Goal: Information Seeking & Learning: Compare options

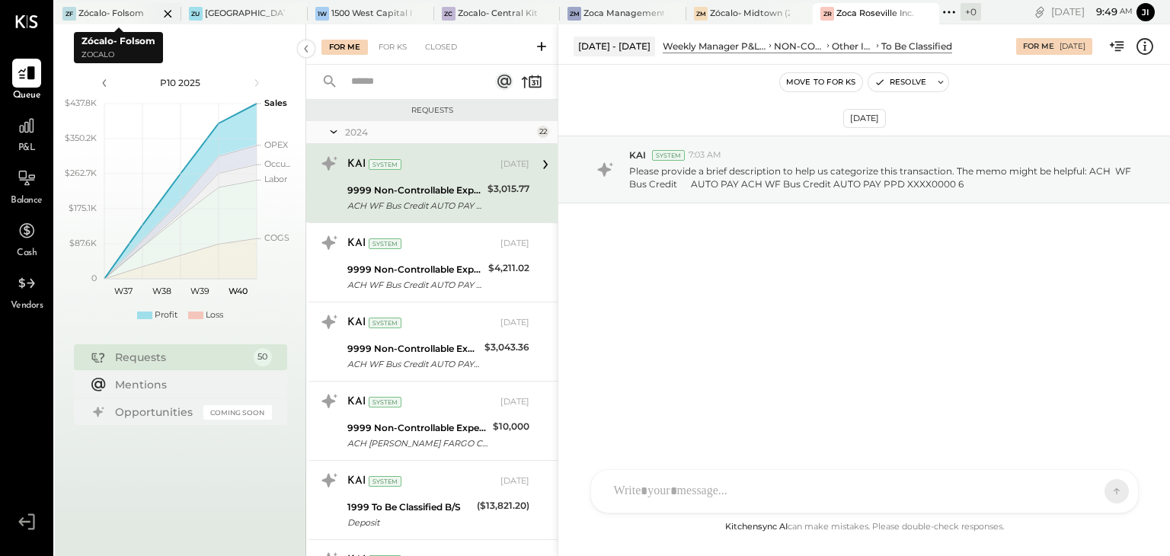
click at [132, 21] on div at bounding box center [154, 13] width 53 height 21
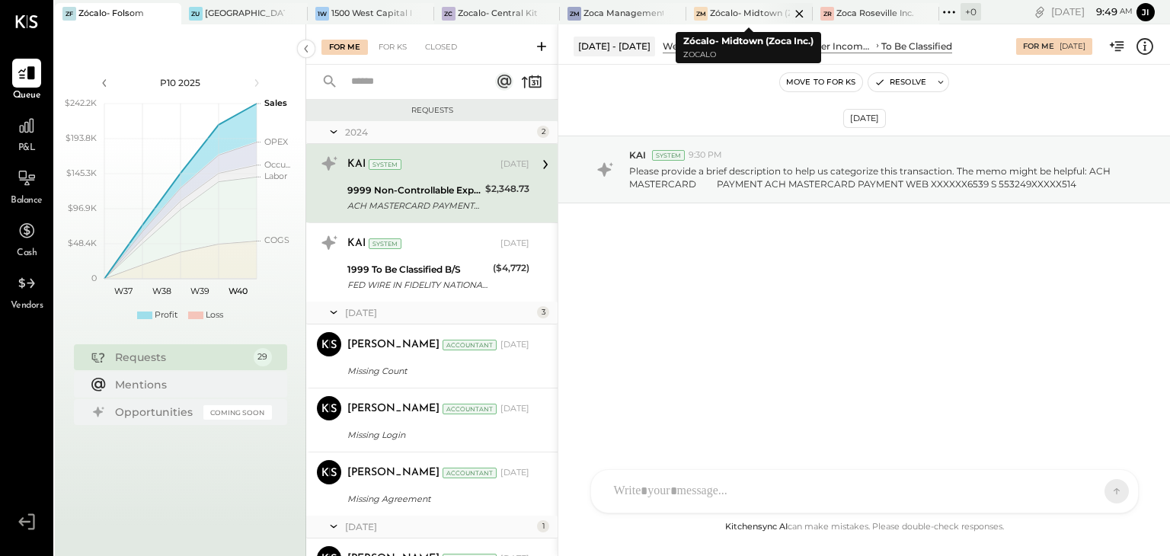
click at [736, 10] on div "Zócalo- Midtown (Zoca Inc.)" at bounding box center [750, 14] width 80 height 12
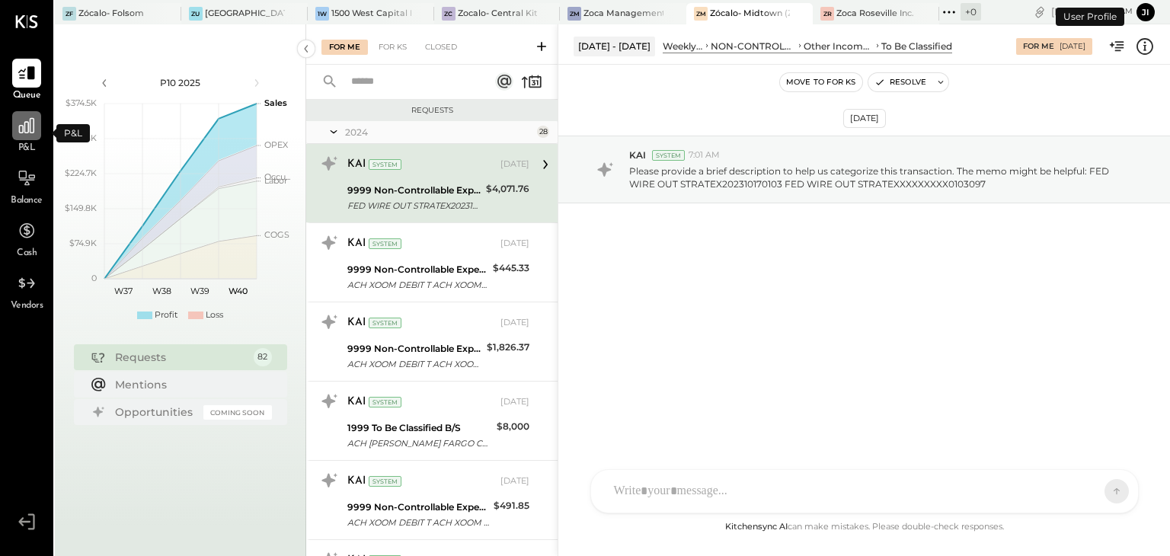
click at [24, 138] on div at bounding box center [26, 125] width 29 height 29
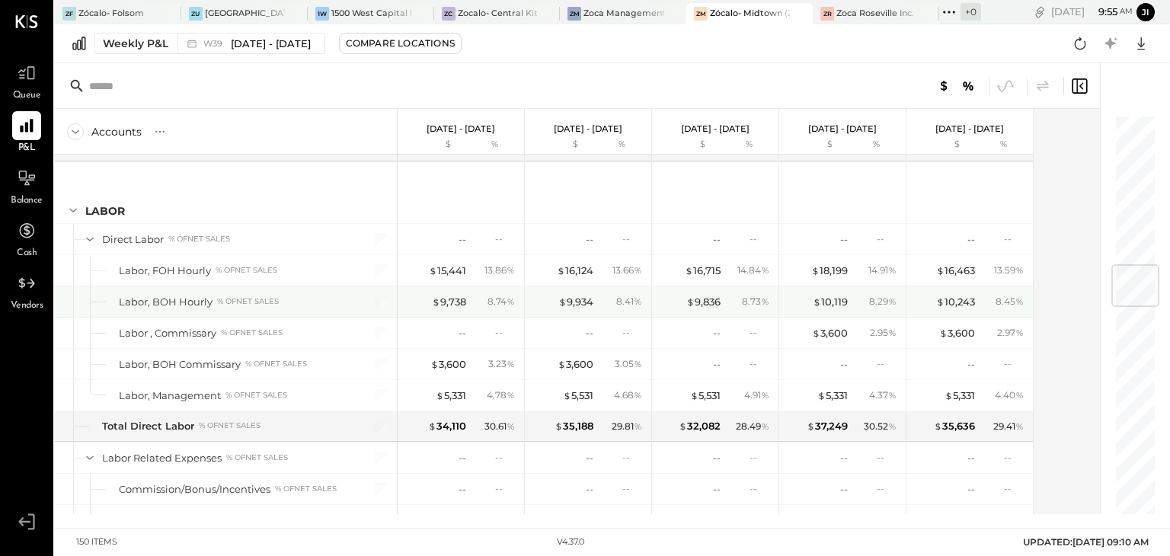
scroll to position [1271, 0]
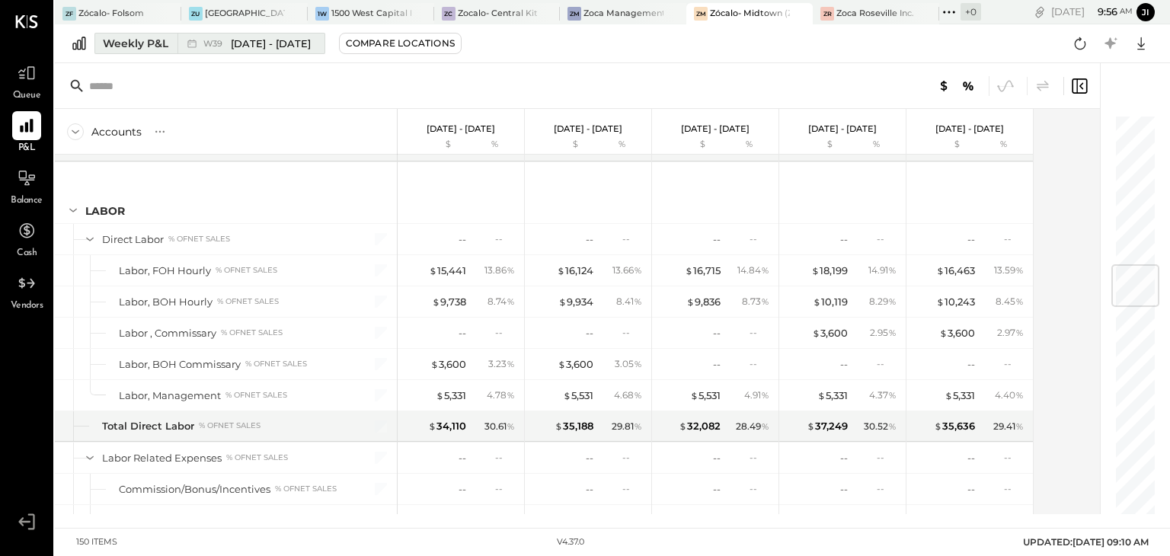
click at [120, 41] on div "Weekly P&L" at bounding box center [136, 43] width 66 height 15
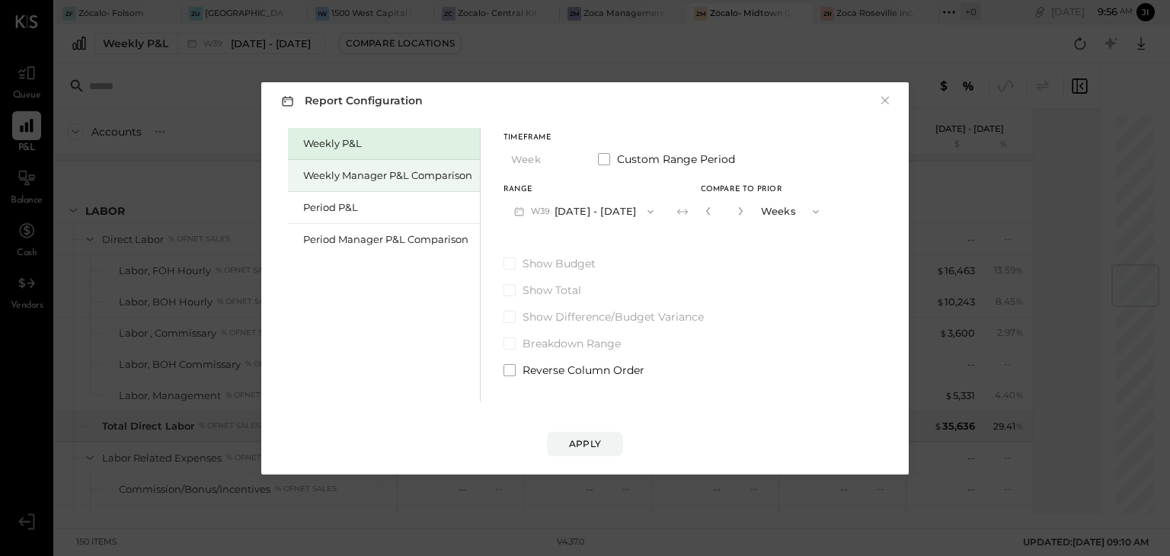
click at [393, 181] on div "Weekly Manager P&L Comparison" at bounding box center [387, 175] width 169 height 14
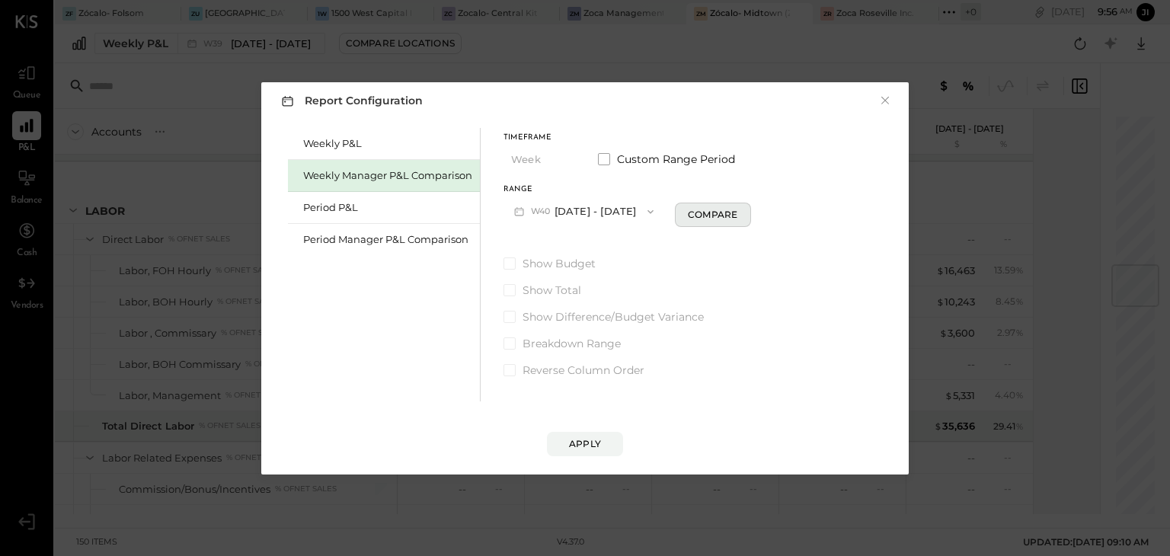
click at [721, 215] on div "Compare" at bounding box center [713, 214] width 50 height 13
click at [746, 216] on button "button" at bounding box center [740, 211] width 12 height 17
type input "*"
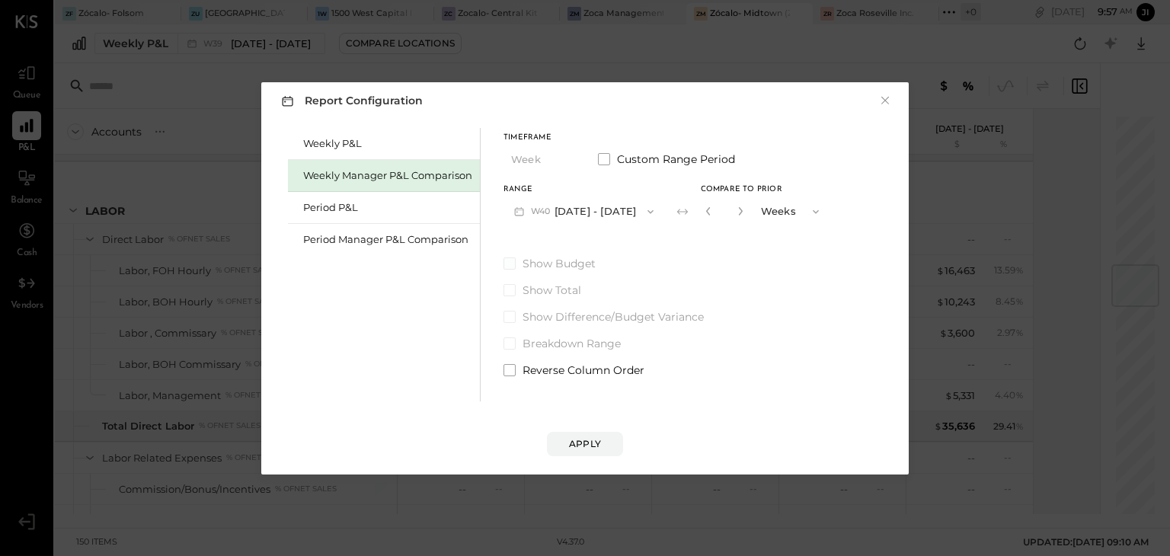
click at [512, 263] on span at bounding box center [509, 263] width 12 height 12
click at [405, 238] on div "Period Manager P&L Comparison" at bounding box center [387, 239] width 169 height 14
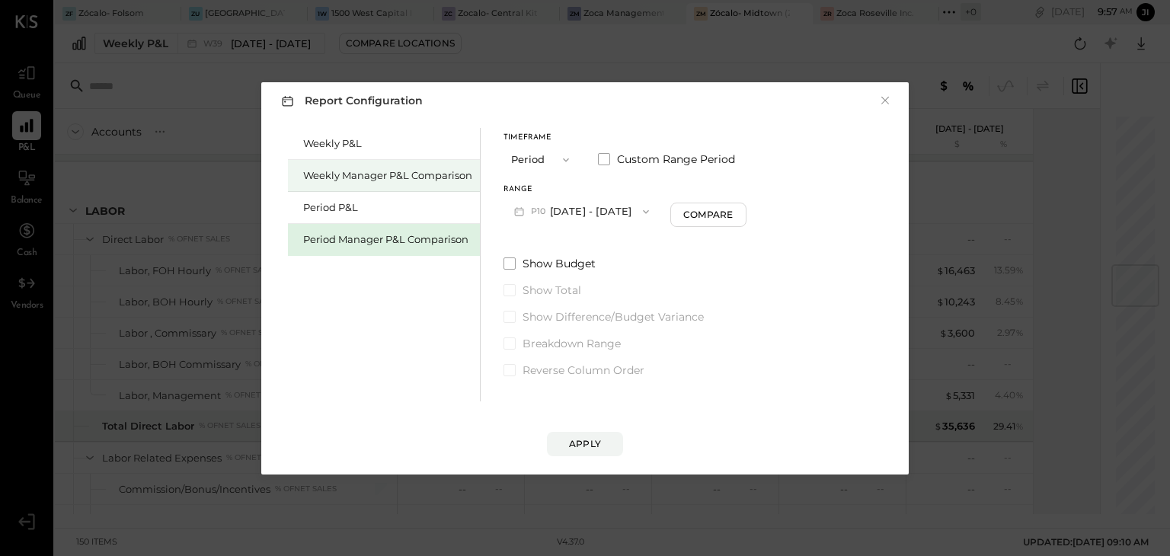
click at [427, 177] on div "Weekly Manager P&L Comparison" at bounding box center [387, 175] width 169 height 14
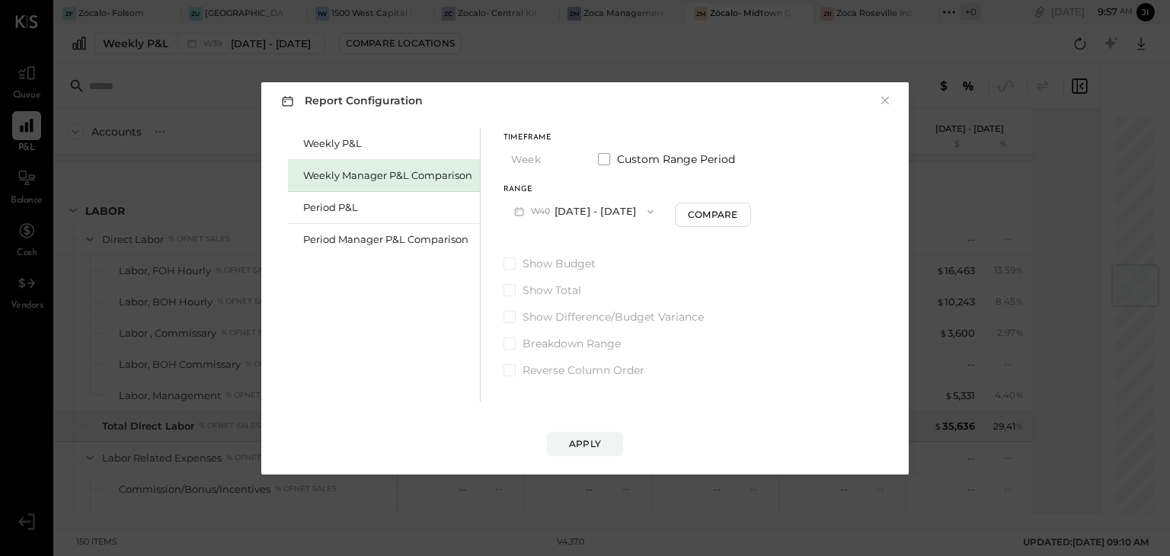
click at [652, 212] on button "W40 [DATE] - [DATE]" at bounding box center [583, 211] width 161 height 28
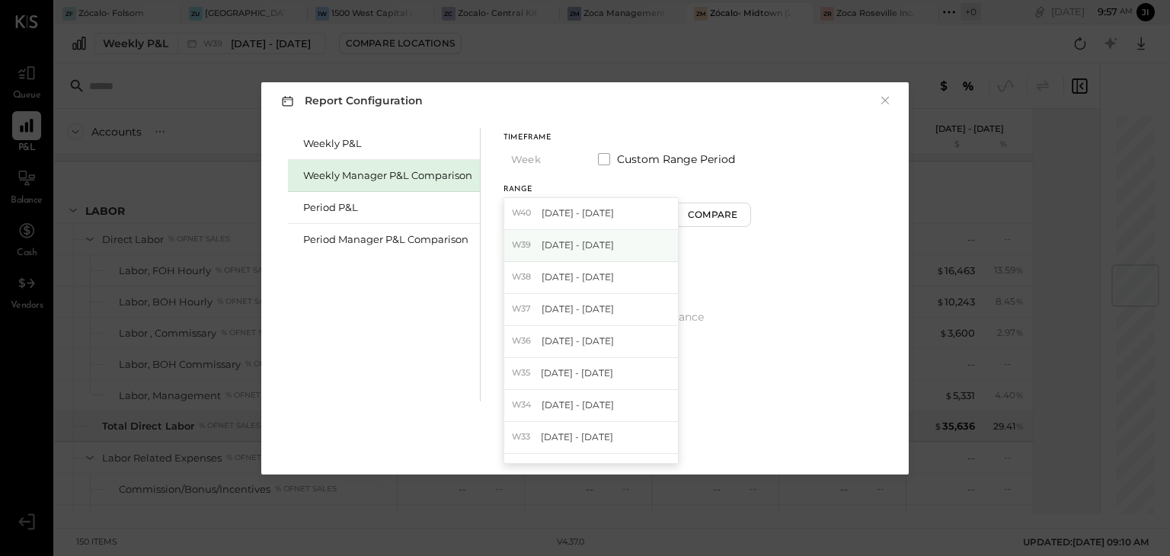
click at [628, 253] on div "W39 [DATE] - [DATE]" at bounding box center [591, 246] width 174 height 32
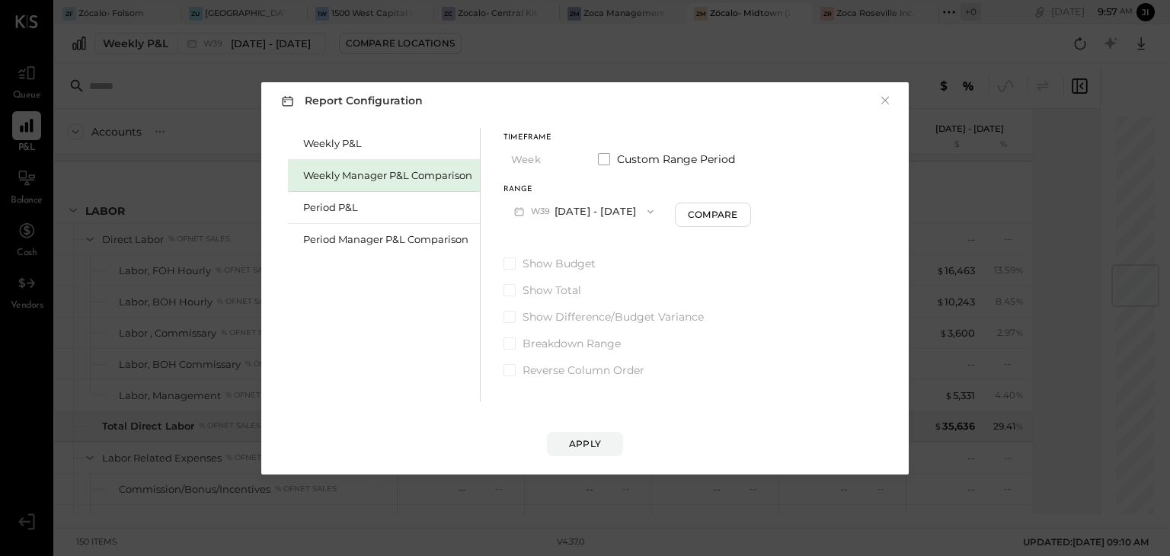
click at [638, 214] on span "button" at bounding box center [647, 212] width 20 height 12
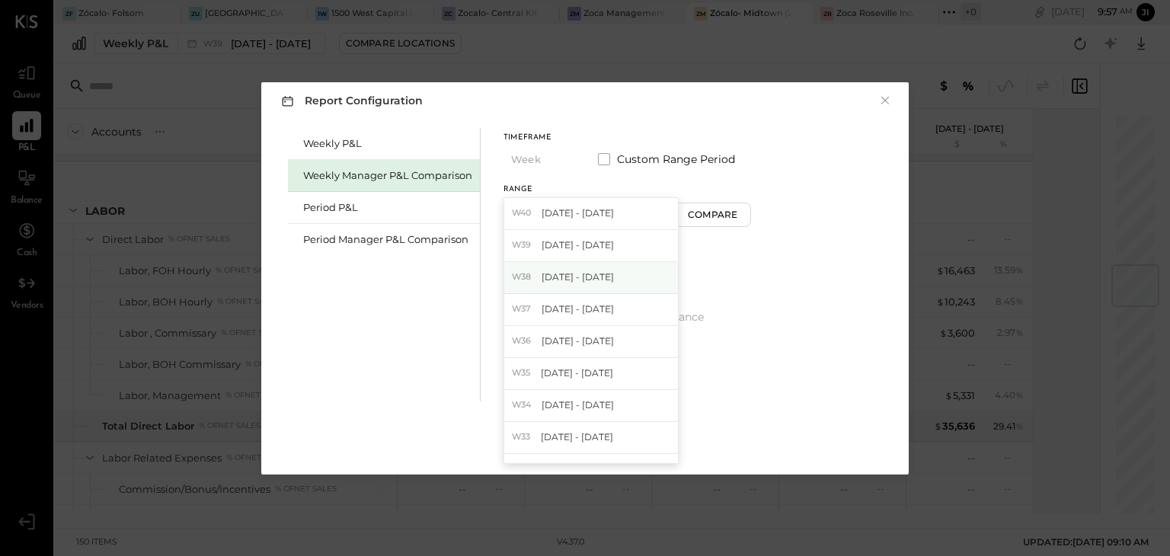
click at [613, 276] on div "W38 [DATE] - [DATE]" at bounding box center [591, 278] width 174 height 32
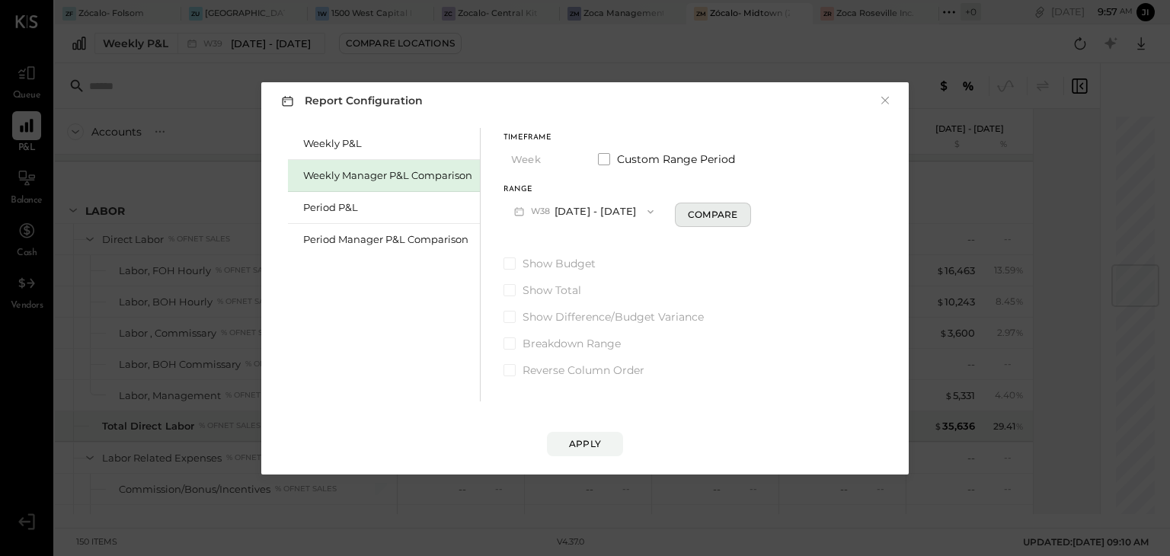
click at [702, 213] on div "Compare" at bounding box center [713, 214] width 50 height 13
click at [738, 208] on icon "button" at bounding box center [740, 210] width 9 height 9
type input "*"
click at [644, 214] on icon "button" at bounding box center [650, 212] width 12 height 12
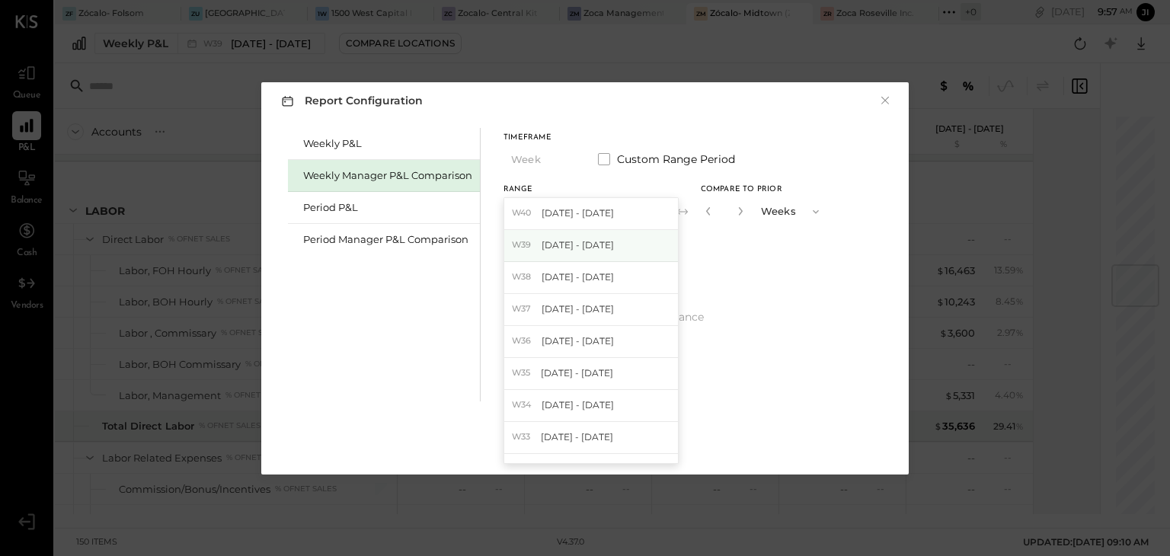
click at [617, 242] on div "W39 [DATE] - [DATE]" at bounding box center [591, 246] width 174 height 32
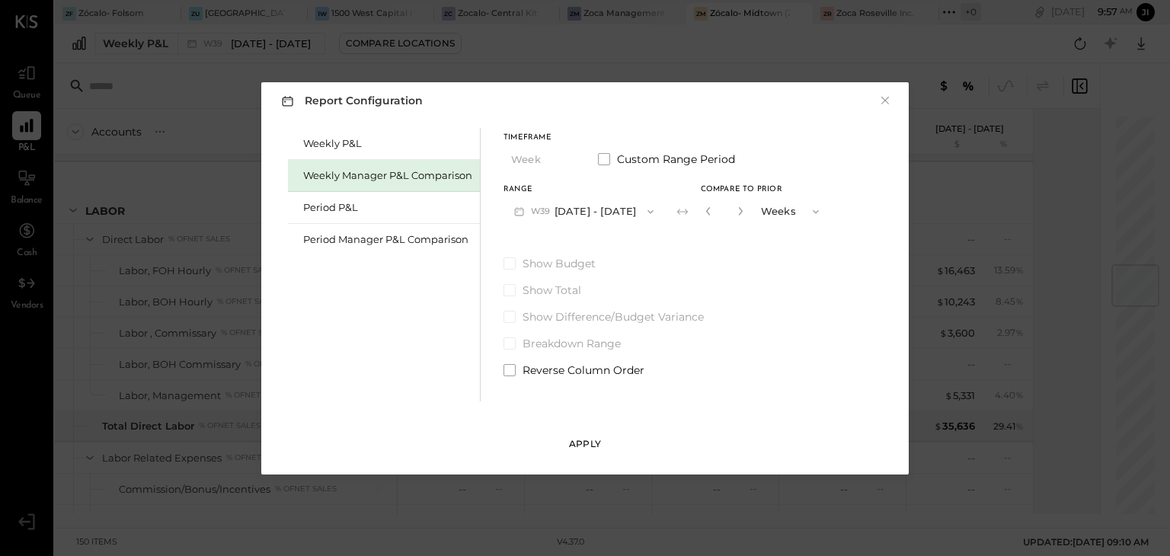
click at [576, 437] on div "Apply" at bounding box center [585, 443] width 32 height 13
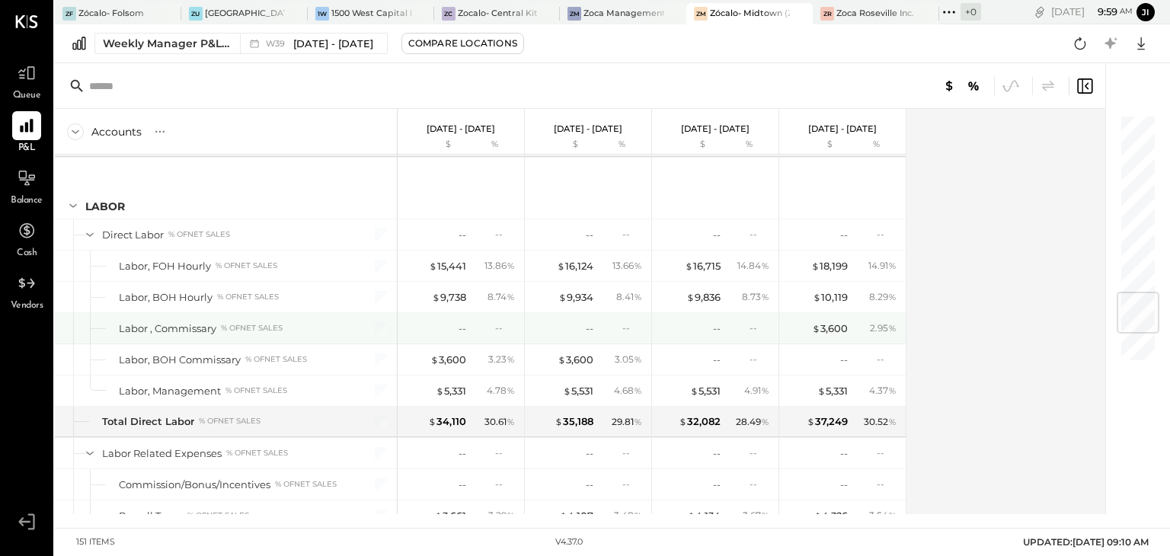
scroll to position [1523, 0]
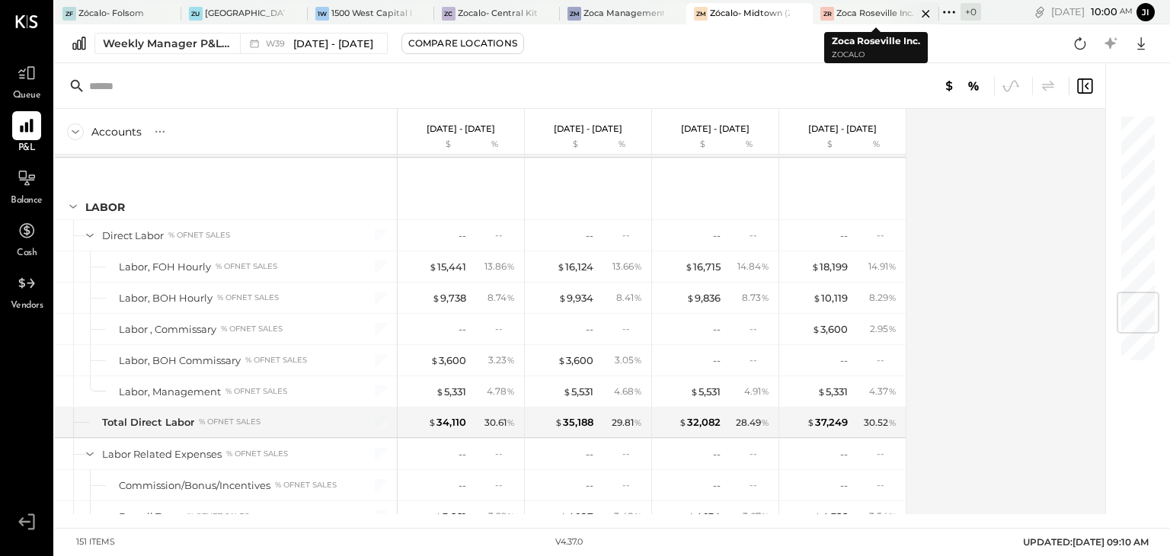
click at [844, 11] on div "Zoca Roseville Inc." at bounding box center [875, 14] width 78 height 12
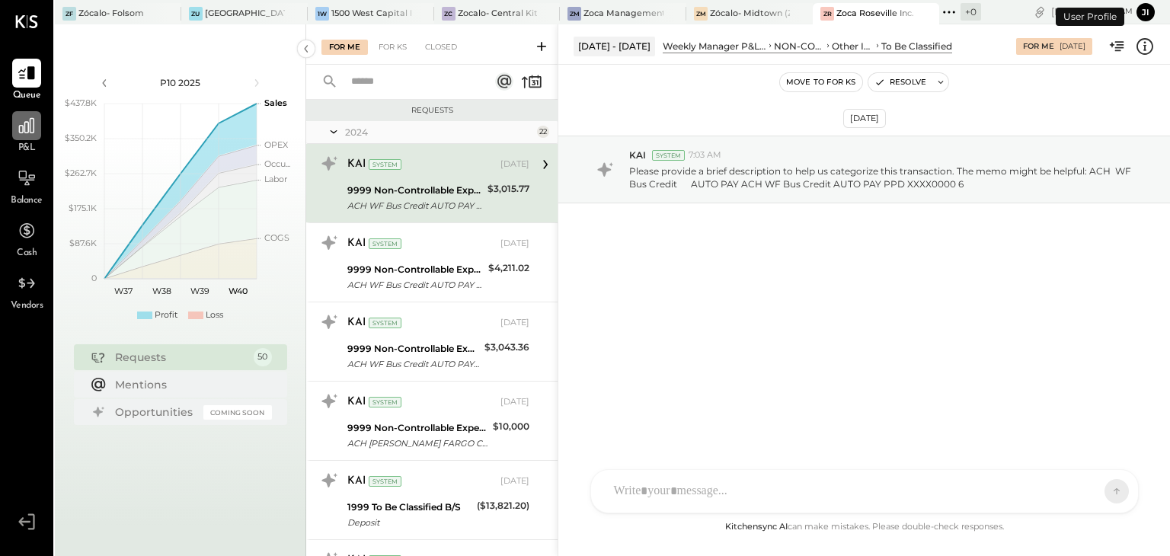
click at [25, 123] on icon at bounding box center [27, 126] width 20 height 20
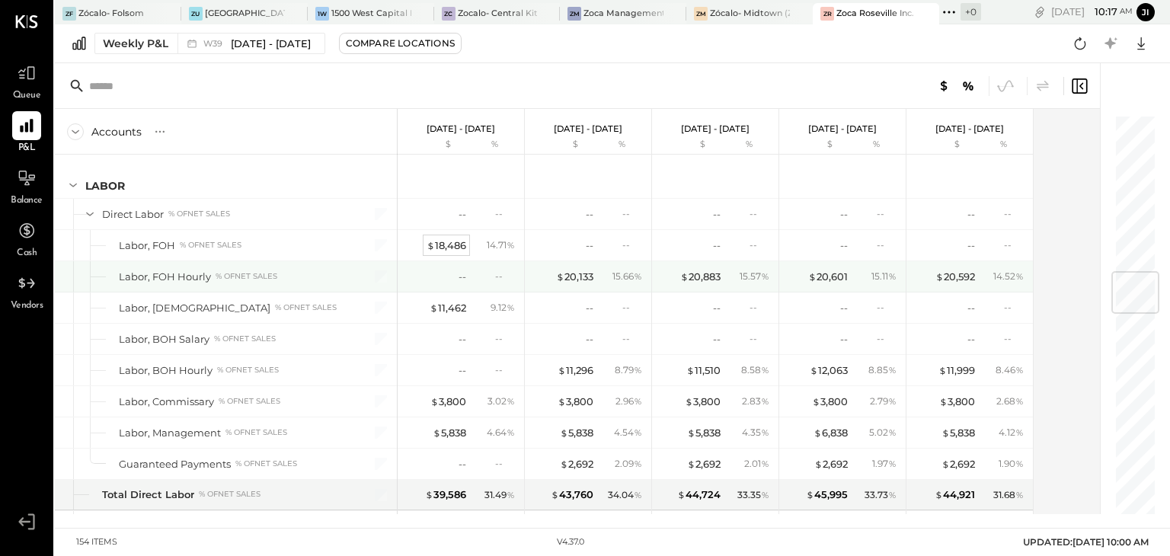
scroll to position [1325, 0]
